Goal: Task Accomplishment & Management: Use online tool/utility

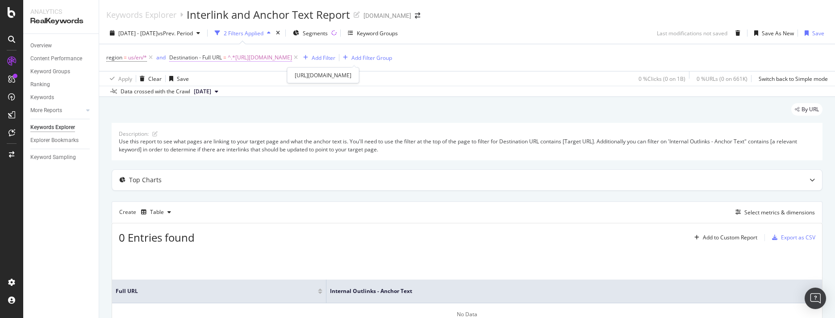
click at [292, 58] on span "^.*[URL][DOMAIN_NAME]" at bounding box center [260, 57] width 64 height 12
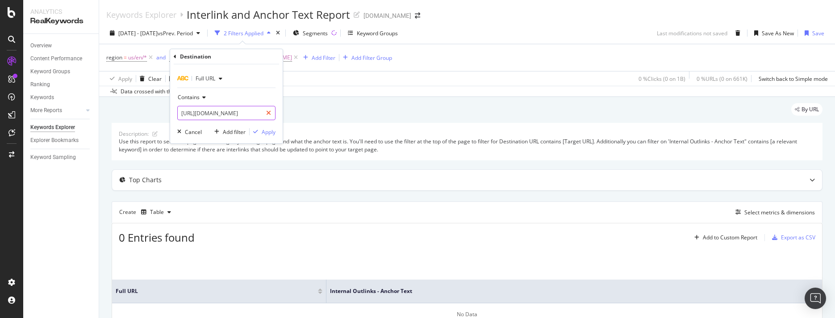
click at [268, 111] on icon at bounding box center [268, 113] width 5 height 6
click at [237, 114] on input "text" at bounding box center [226, 113] width 97 height 14
paste input "[URL][DOMAIN_NAME]"
type input "[URL][DOMAIN_NAME]"
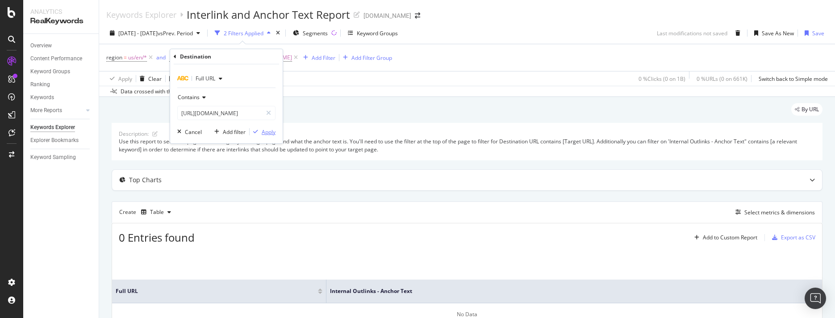
click at [262, 132] on div "Apply" at bounding box center [269, 132] width 14 height 8
